Goal: Transaction & Acquisition: Purchase product/service

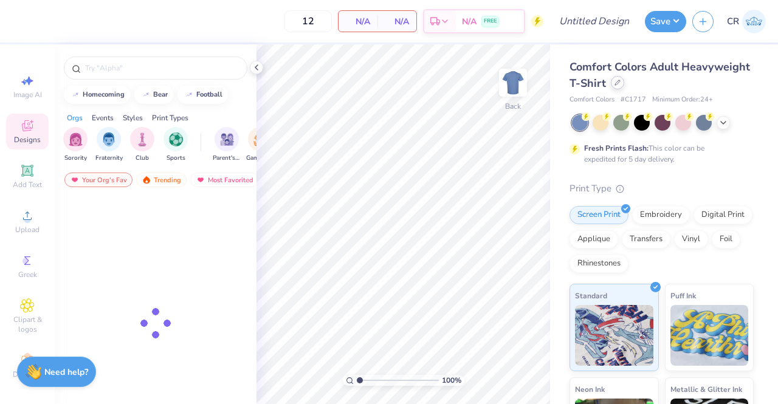
click at [621, 82] on icon at bounding box center [618, 83] width 6 height 6
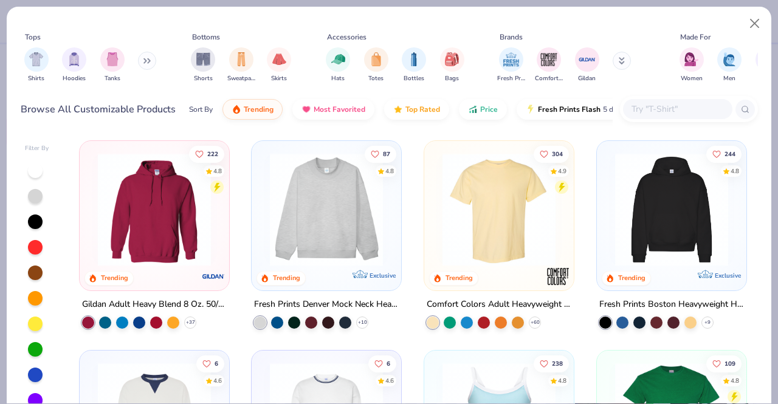
click at [671, 114] on input "text" at bounding box center [677, 109] width 94 height 14
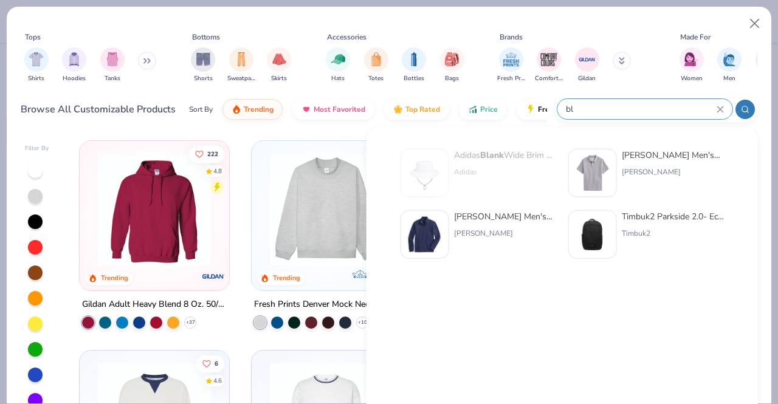
type input "b"
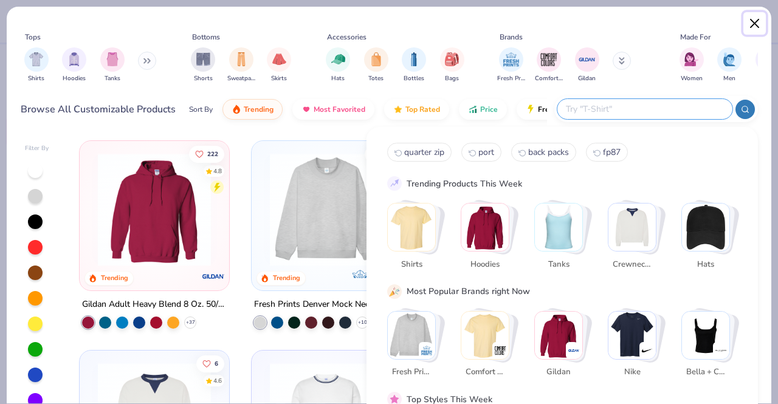
click at [755, 22] on button "Close" at bounding box center [754, 23] width 23 height 23
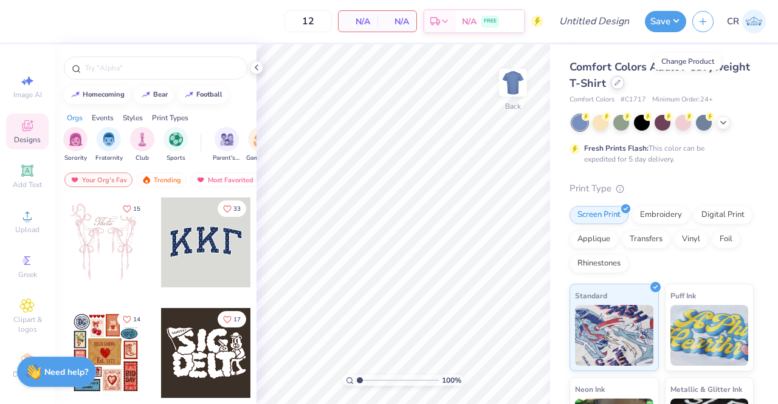
click at [621, 80] on icon at bounding box center [618, 83] width 6 height 6
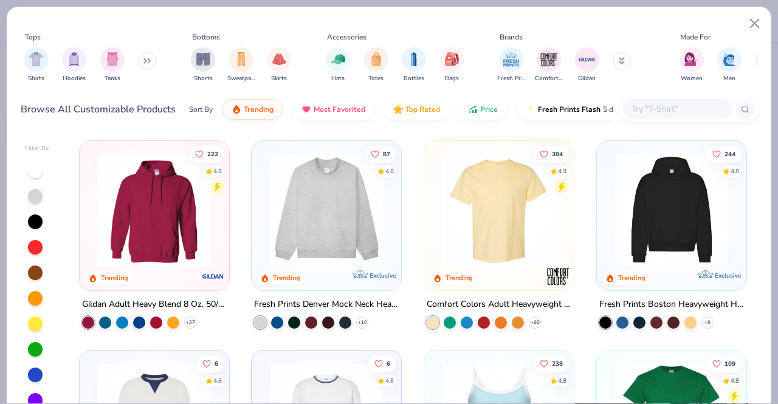
click at [635, 107] on input "text" at bounding box center [677, 109] width 94 height 14
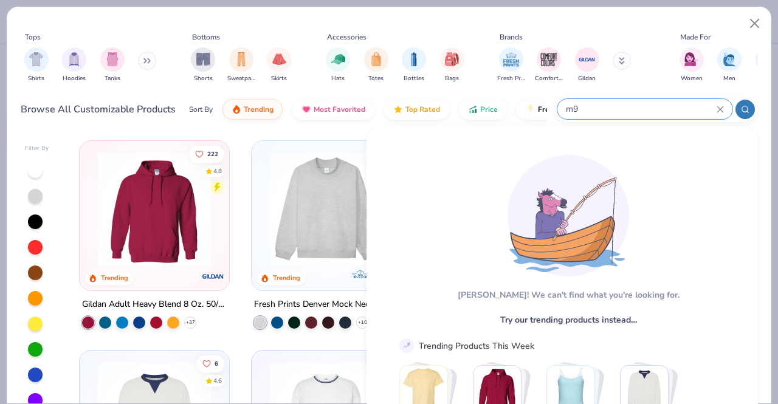
type input "m"
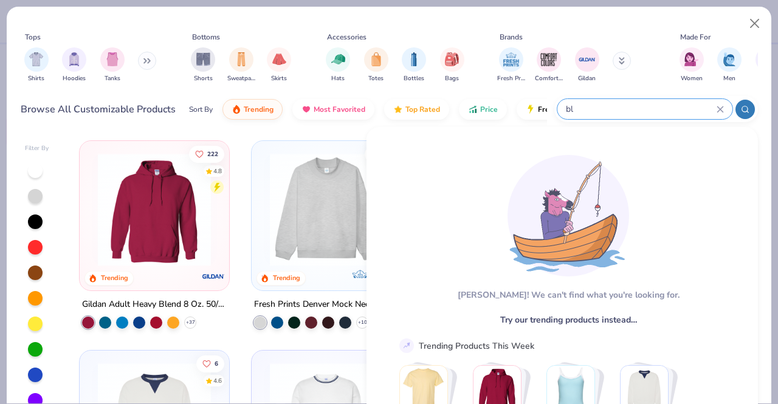
type input "b"
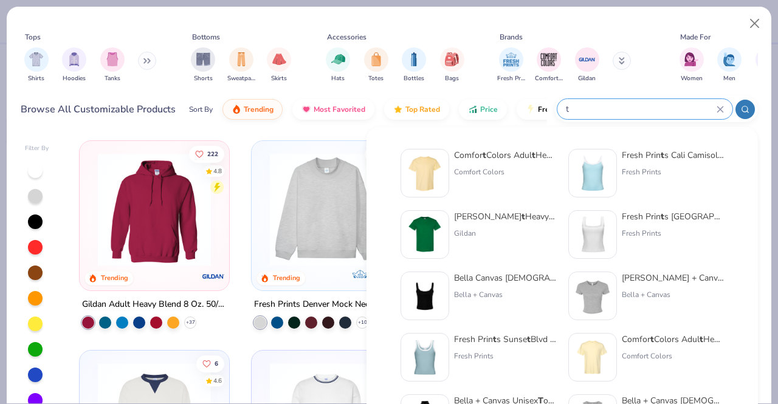
type input "t"
